Goal: Find specific page/section: Find specific page/section

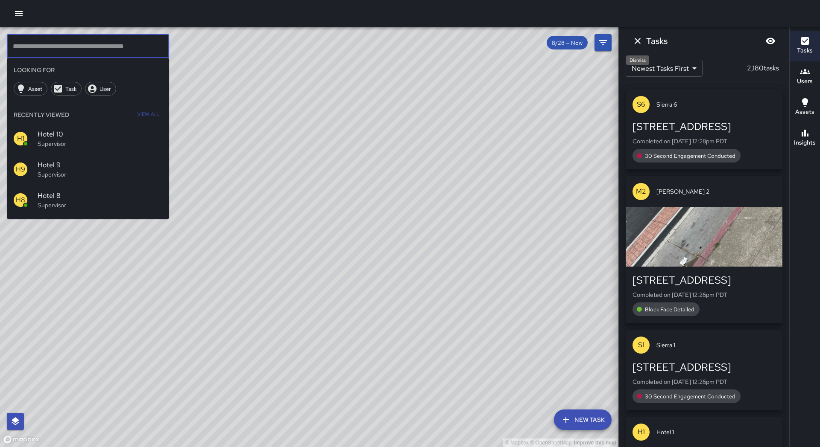
click at [640, 39] on icon "Dismiss" at bounding box center [637, 41] width 6 height 6
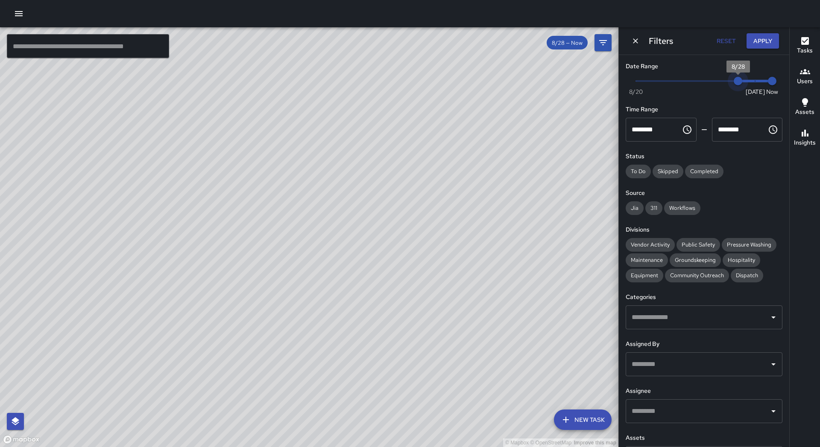
type input "*"
drag, startPoint x: 739, startPoint y: 81, endPoint x: 778, endPoint y: 80, distance: 38.9
click at [778, 80] on div "Now [DATE] [DATE] 12:28 pm" at bounding box center [703, 86] width 157 height 23
click at [766, 40] on button "Apply" at bounding box center [762, 41] width 32 height 16
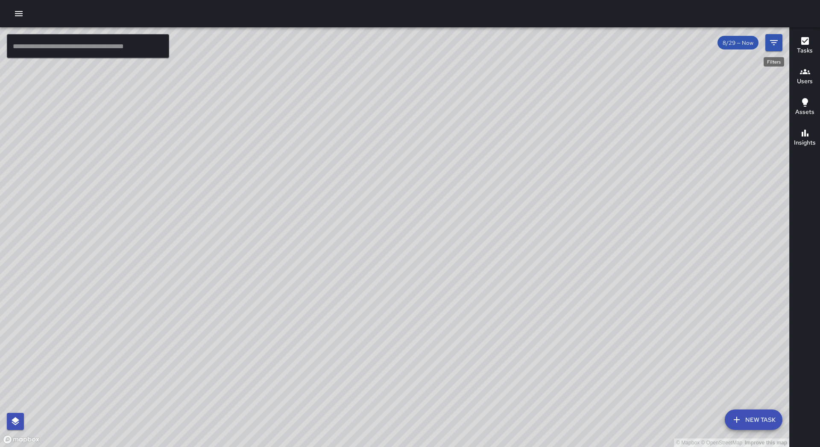
click at [768, 40] on button "Filters" at bounding box center [773, 42] width 17 height 17
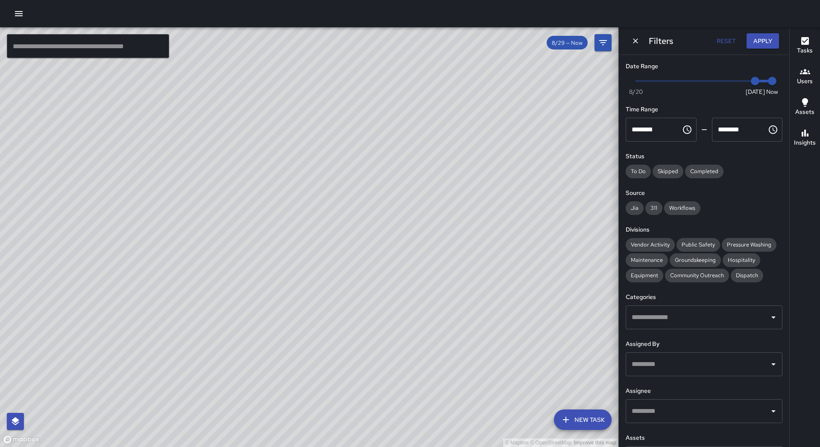
click at [645, 408] on input "text" at bounding box center [697, 411] width 136 height 16
click at [567, 283] on div "© Mapbox © OpenStreetMap Improve this map" at bounding box center [309, 237] width 618 height 420
click at [643, 353] on div "​" at bounding box center [703, 365] width 157 height 24
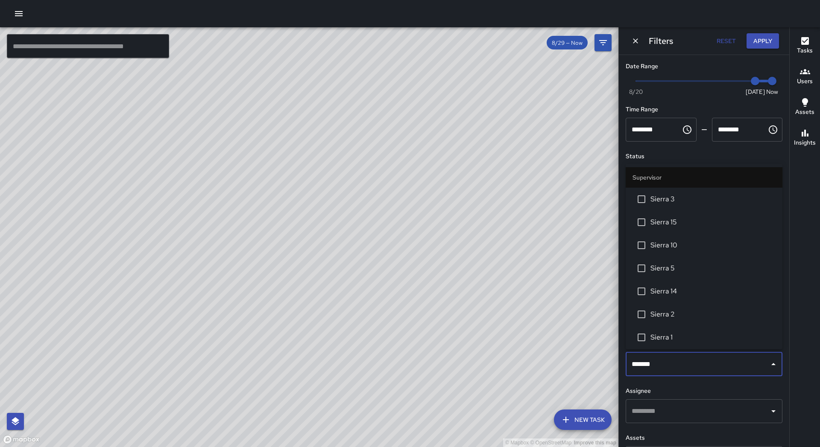
type input "********"
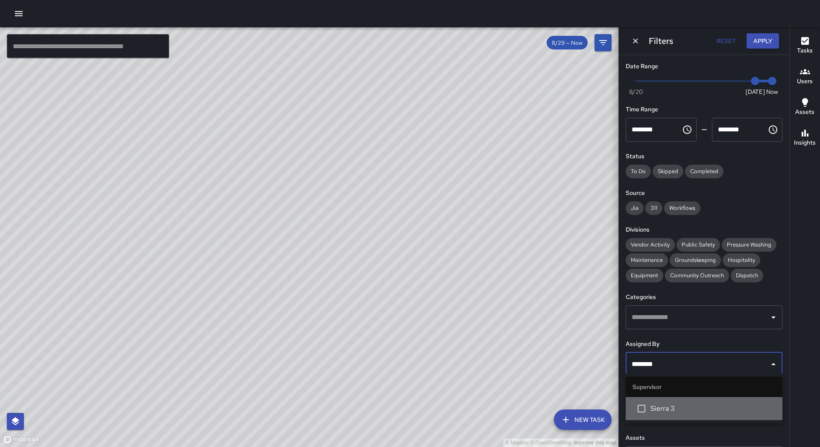
click at [651, 405] on span "Sierra 3" at bounding box center [712, 409] width 125 height 10
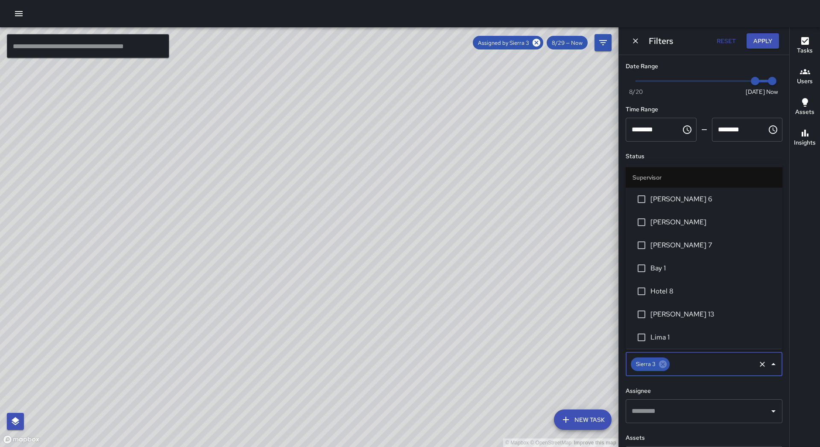
scroll to position [23, 0]
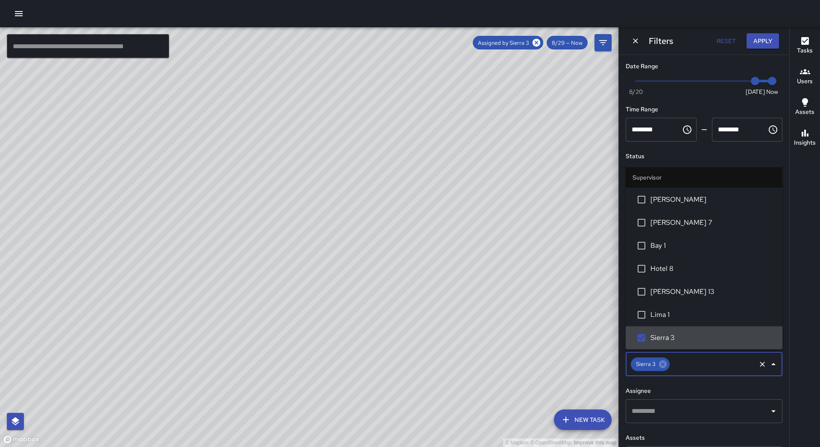
click at [654, 337] on span "Sierra 3" at bounding box center [712, 338] width 125 height 10
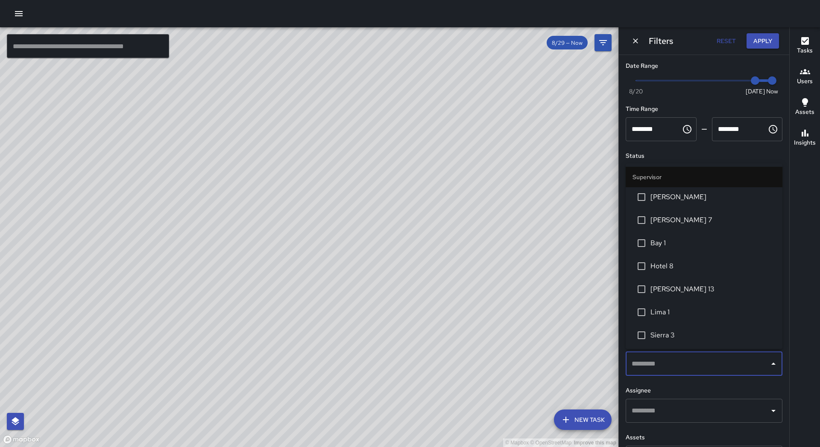
scroll to position [0, 0]
click at [693, 413] on input "text" at bounding box center [697, 411] width 136 height 16
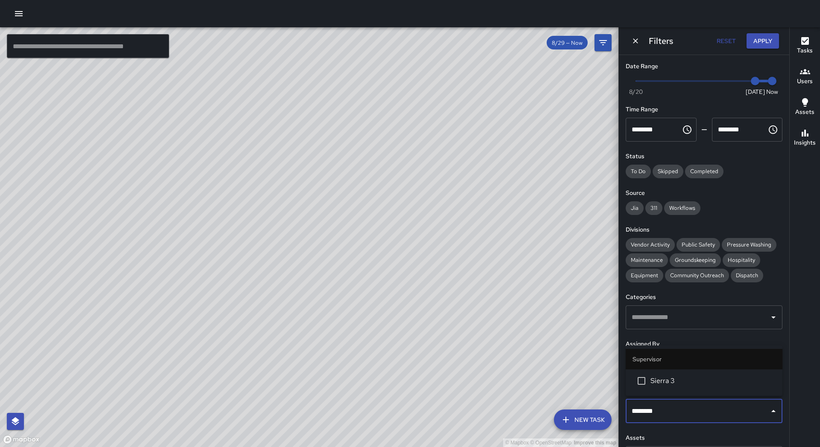
type input "********"
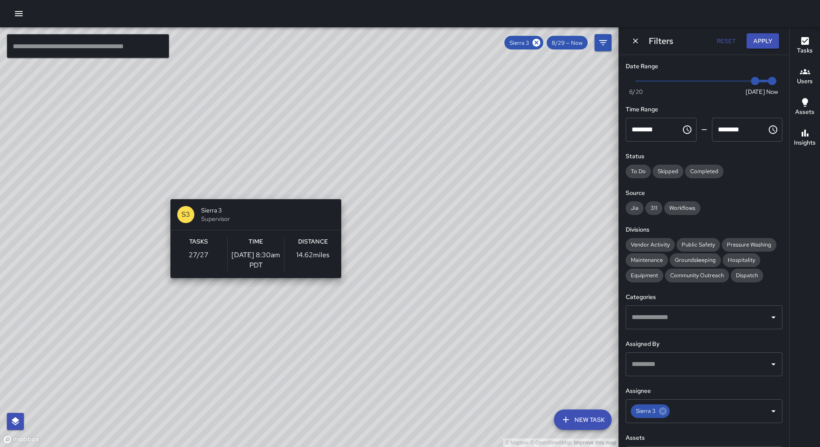
drag, startPoint x: 184, startPoint y: 217, endPoint x: 253, endPoint y: 194, distance: 72.5
click at [253, 194] on div "© Mapbox © OpenStreetMap Improve this map S3 Sierra 3 Supervisor Tasks 27 / 27 …" at bounding box center [309, 237] width 618 height 420
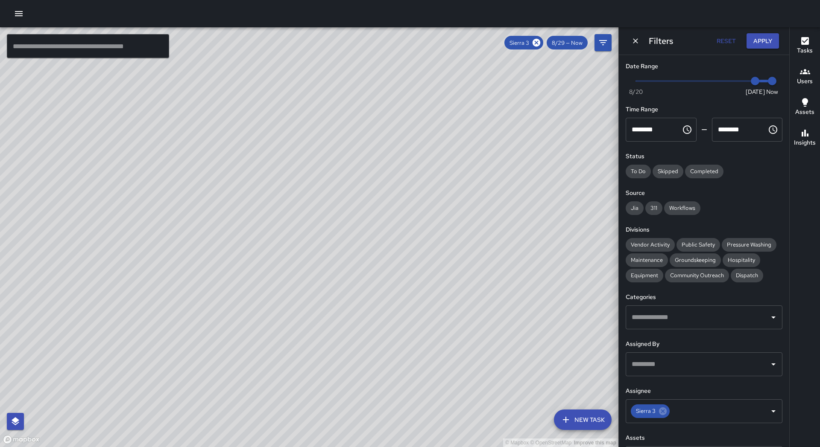
drag, startPoint x: 119, startPoint y: 251, endPoint x: 124, endPoint y: 229, distance: 22.4
click at [124, 229] on div "© Mapbox © OpenStreetMap Improve this map" at bounding box center [309, 237] width 618 height 420
drag, startPoint x: 109, startPoint y: 263, endPoint x: 178, endPoint y: 193, distance: 98.7
click at [178, 193] on div "© Mapbox © OpenStreetMap Improve this map" at bounding box center [309, 237] width 618 height 420
drag, startPoint x: 298, startPoint y: 217, endPoint x: 143, endPoint y: 289, distance: 170.8
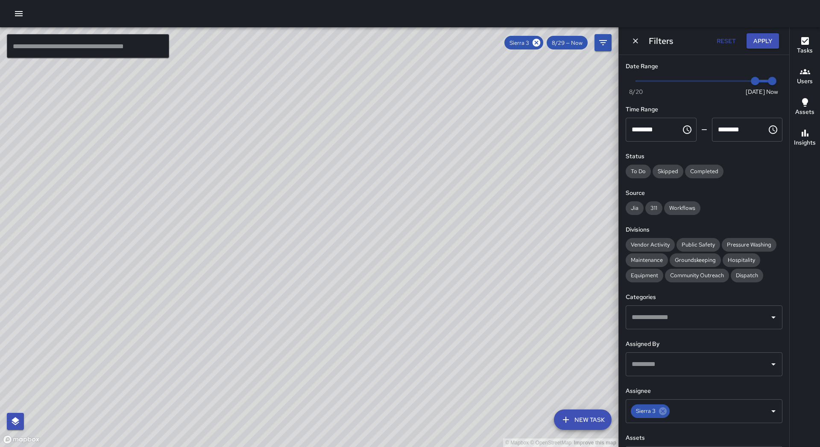
click at [147, 292] on div "© Mapbox © OpenStreetMap Improve this map" at bounding box center [309, 237] width 618 height 420
drag, startPoint x: 267, startPoint y: 187, endPoint x: 219, endPoint y: 212, distance: 53.7
click at [219, 212] on div "© Mapbox © OpenStreetMap Improve this map" at bounding box center [309, 237] width 618 height 420
drag, startPoint x: 261, startPoint y: 191, endPoint x: 264, endPoint y: 183, distance: 8.5
click at [264, 185] on div "© Mapbox © OpenStreetMap Improve this map" at bounding box center [309, 237] width 618 height 420
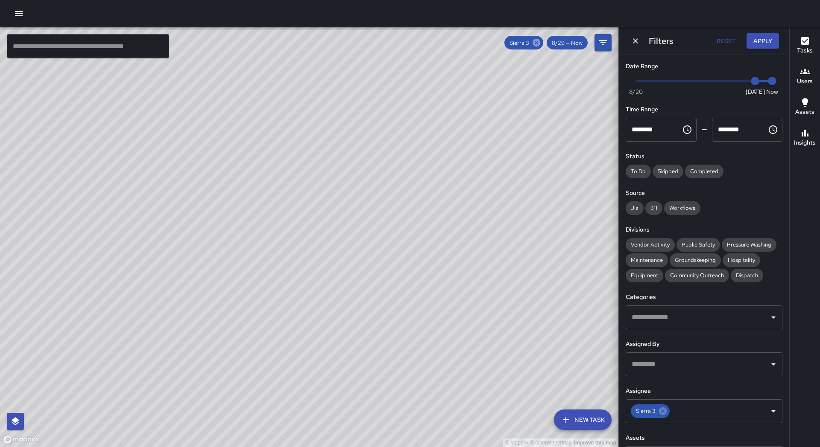
click at [535, 45] on icon at bounding box center [536, 43] width 8 height 8
click at [100, 44] on input "text" at bounding box center [88, 46] width 162 height 24
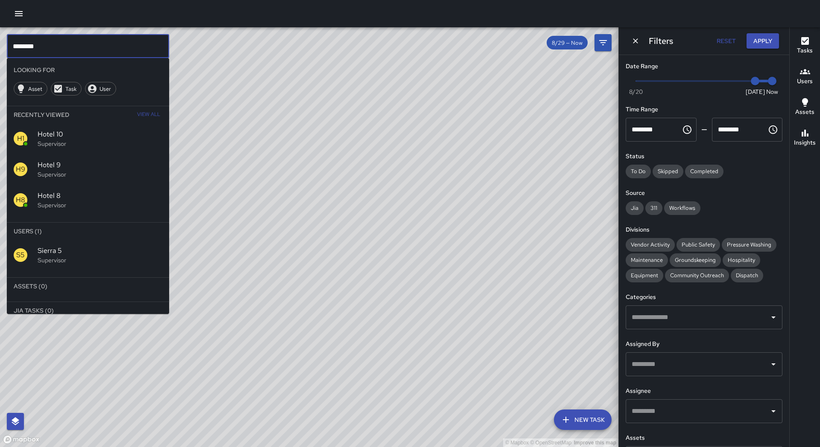
type input "********"
click at [38, 269] on div "S5 Sierra 5 Supervisor" at bounding box center [88, 255] width 162 height 31
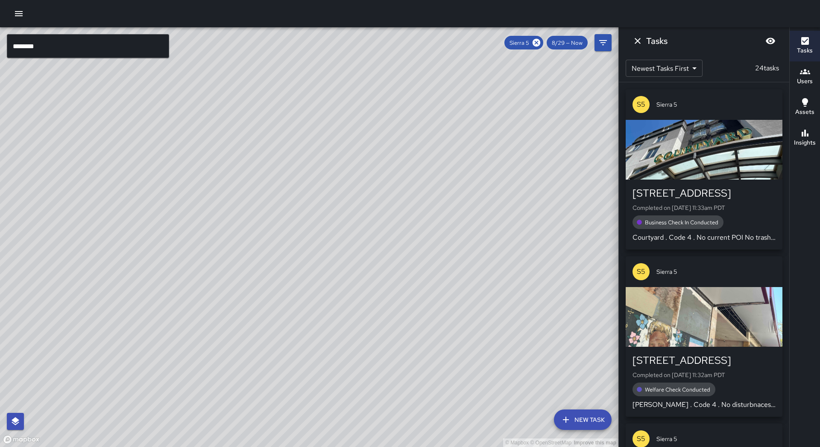
drag, startPoint x: 167, startPoint y: 244, endPoint x: 158, endPoint y: 260, distance: 18.0
click at [158, 261] on div "© Mapbox © OpenStreetMap Improve this map" at bounding box center [309, 237] width 618 height 420
drag, startPoint x: 102, startPoint y: 305, endPoint x: 168, endPoint y: 213, distance: 113.5
click at [168, 213] on div "© Mapbox © OpenStreetMap Improve this map" at bounding box center [309, 237] width 618 height 420
drag, startPoint x: 174, startPoint y: 301, endPoint x: 212, endPoint y: 278, distance: 44.1
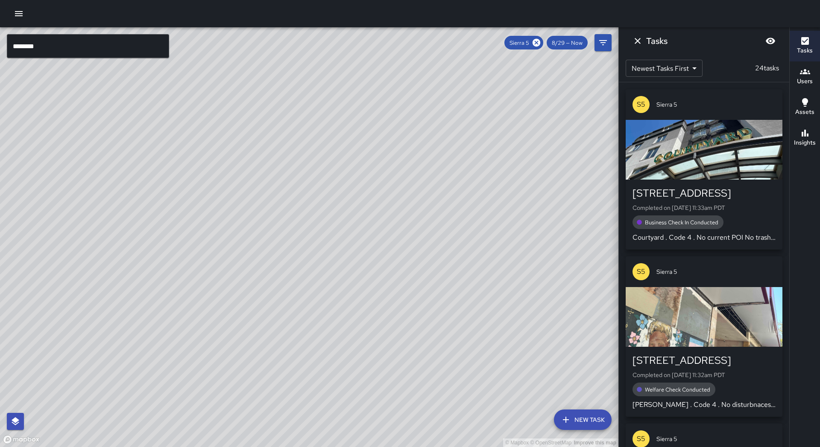
click at [212, 278] on div "© Mapbox © OpenStreetMap Improve this map" at bounding box center [309, 237] width 618 height 420
drag, startPoint x: 137, startPoint y: 298, endPoint x: 90, endPoint y: 335, distance: 59.7
click at [90, 335] on div "© Mapbox © OpenStreetMap Improve this map" at bounding box center [309, 237] width 618 height 420
drag, startPoint x: 122, startPoint y: 296, endPoint x: 91, endPoint y: 320, distance: 39.0
click at [91, 320] on div "© Mapbox © OpenStreetMap Improve this map" at bounding box center [309, 237] width 618 height 420
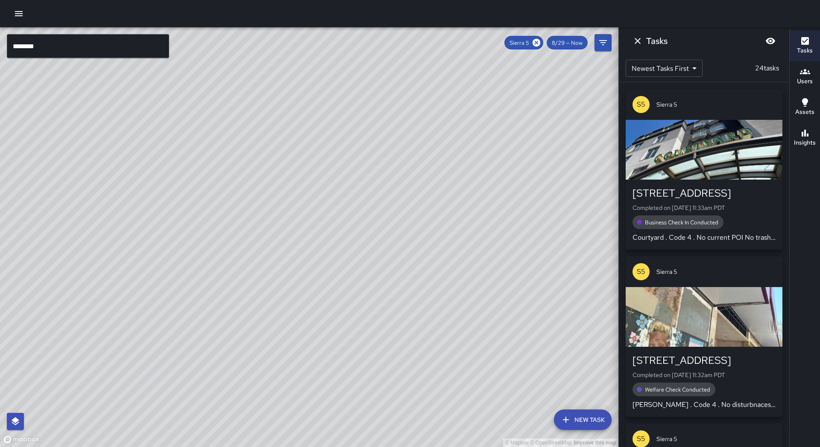
drag, startPoint x: 164, startPoint y: 303, endPoint x: 202, endPoint y: 278, distance: 45.5
click at [207, 296] on div "© Mapbox © OpenStreetMap Improve this map" at bounding box center [309, 237] width 618 height 420
click at [64, 48] on input "********" at bounding box center [88, 46] width 162 height 24
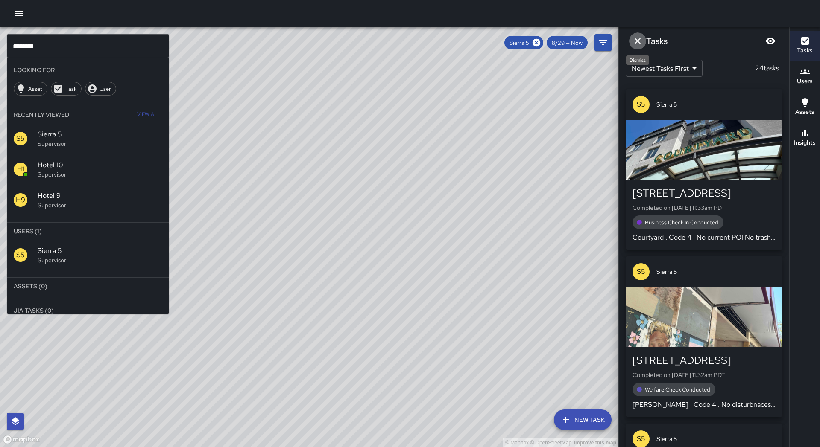
click at [633, 42] on icon "Dismiss" at bounding box center [637, 41] width 10 height 10
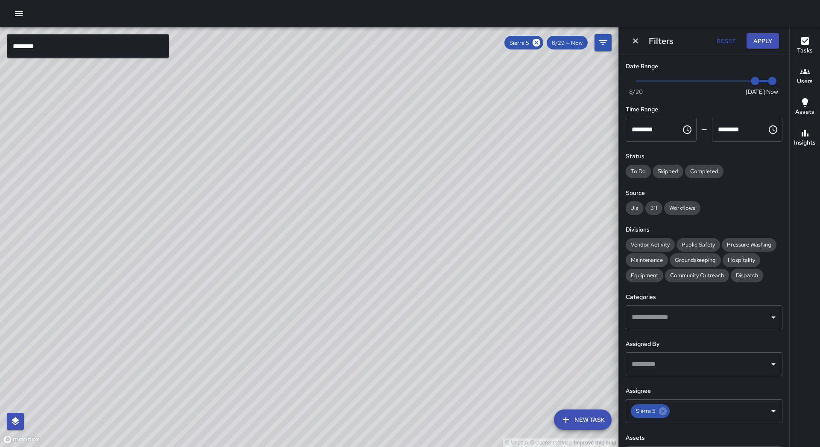
click at [633, 42] on icon "Dismiss" at bounding box center [635, 41] width 9 height 9
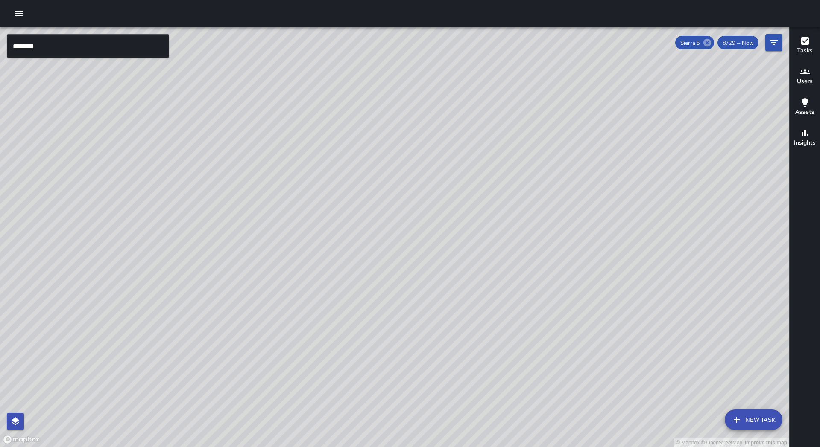
click at [710, 41] on icon at bounding box center [707, 43] width 8 height 8
